Goal: Navigation & Orientation: Find specific page/section

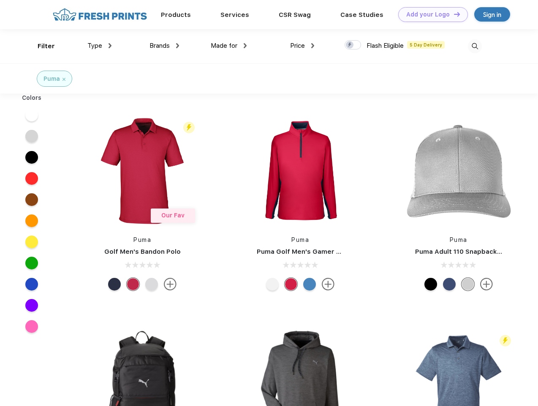
click at [430, 14] on link "Add your Logo Design Tool" at bounding box center [434, 14] width 70 height 15
click at [0, 0] on div "Design Tool" at bounding box center [0, 0] width 0 height 0
click at [454, 14] on link "Add your Logo Design Tool" at bounding box center [434, 14] width 70 height 15
click at [41, 46] on div "Filter" at bounding box center [46, 46] width 17 height 10
click at [100, 46] on span "Type" at bounding box center [94, 46] width 15 height 8
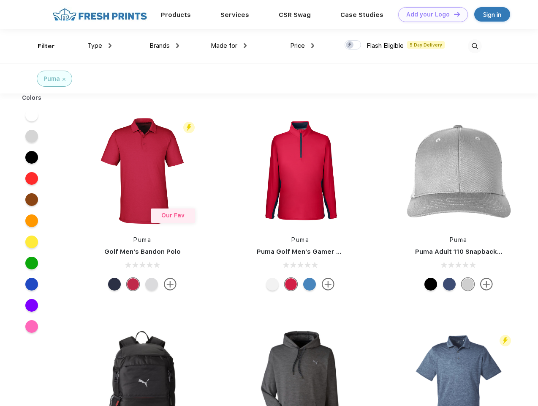
click at [164, 46] on span "Brands" at bounding box center [160, 46] width 20 height 8
click at [229, 46] on span "Made for" at bounding box center [224, 46] width 27 height 8
click at [303, 46] on span "Price" at bounding box center [297, 46] width 15 height 8
click at [353, 45] on div at bounding box center [353, 44] width 16 height 9
click at [350, 45] on input "checkbox" at bounding box center [347, 42] width 5 height 5
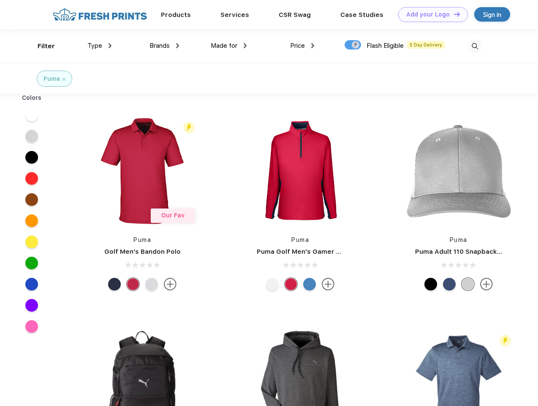
click at [475, 46] on img at bounding box center [475, 46] width 14 height 14
